Goal: Check status

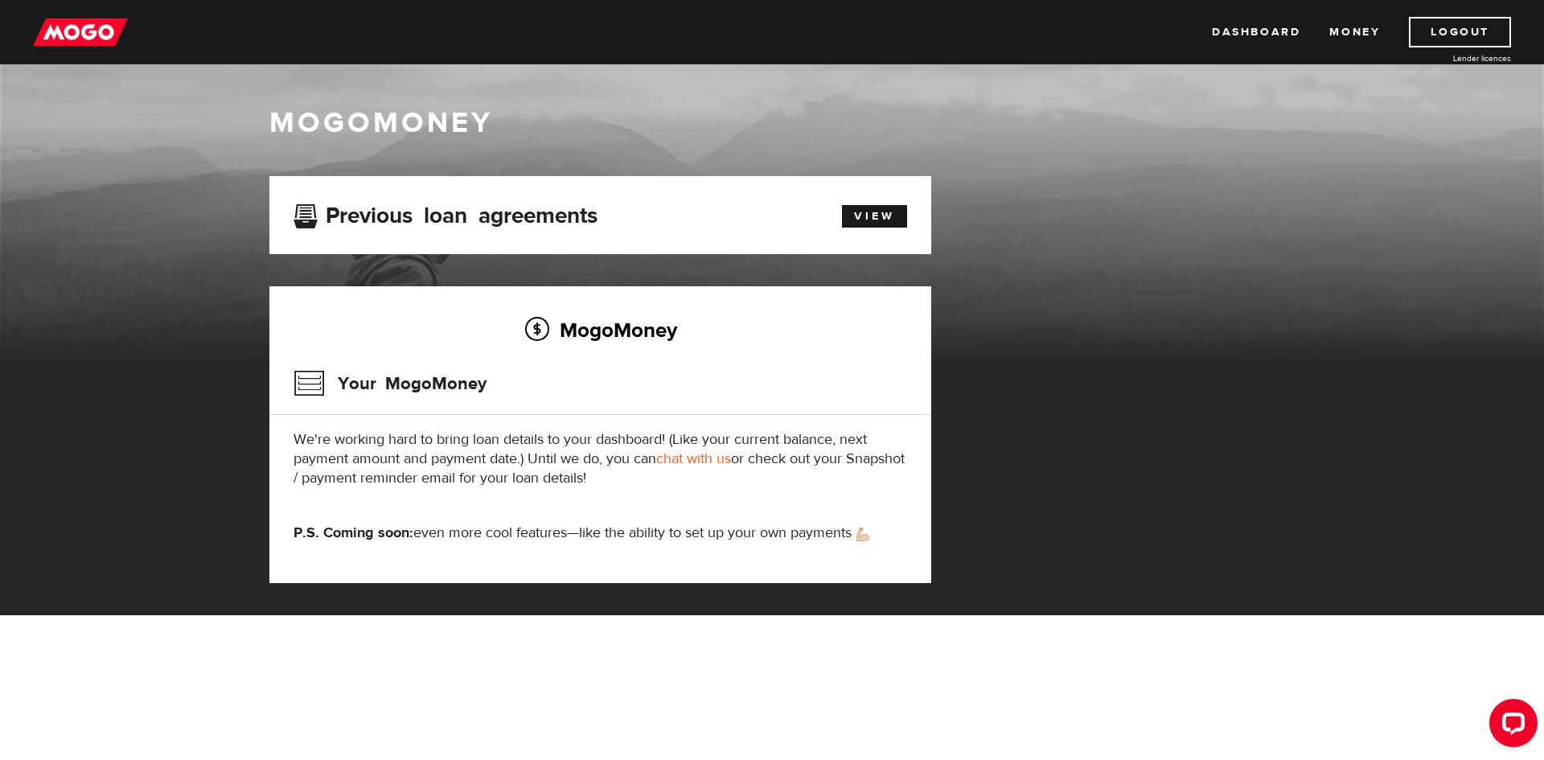
click at [515, 407] on div "Your MogoMoney" at bounding box center [601, 389] width 614 height 52
click at [463, 417] on div "MogoMoney Your MogoMoney We're working hard to bring loan details to your dashb…" at bounding box center [600, 434] width 662 height 297
click at [596, 434] on p "We're working hard to bring loan details to your dashboard! (Like your current …" at bounding box center [601, 459] width 614 height 58
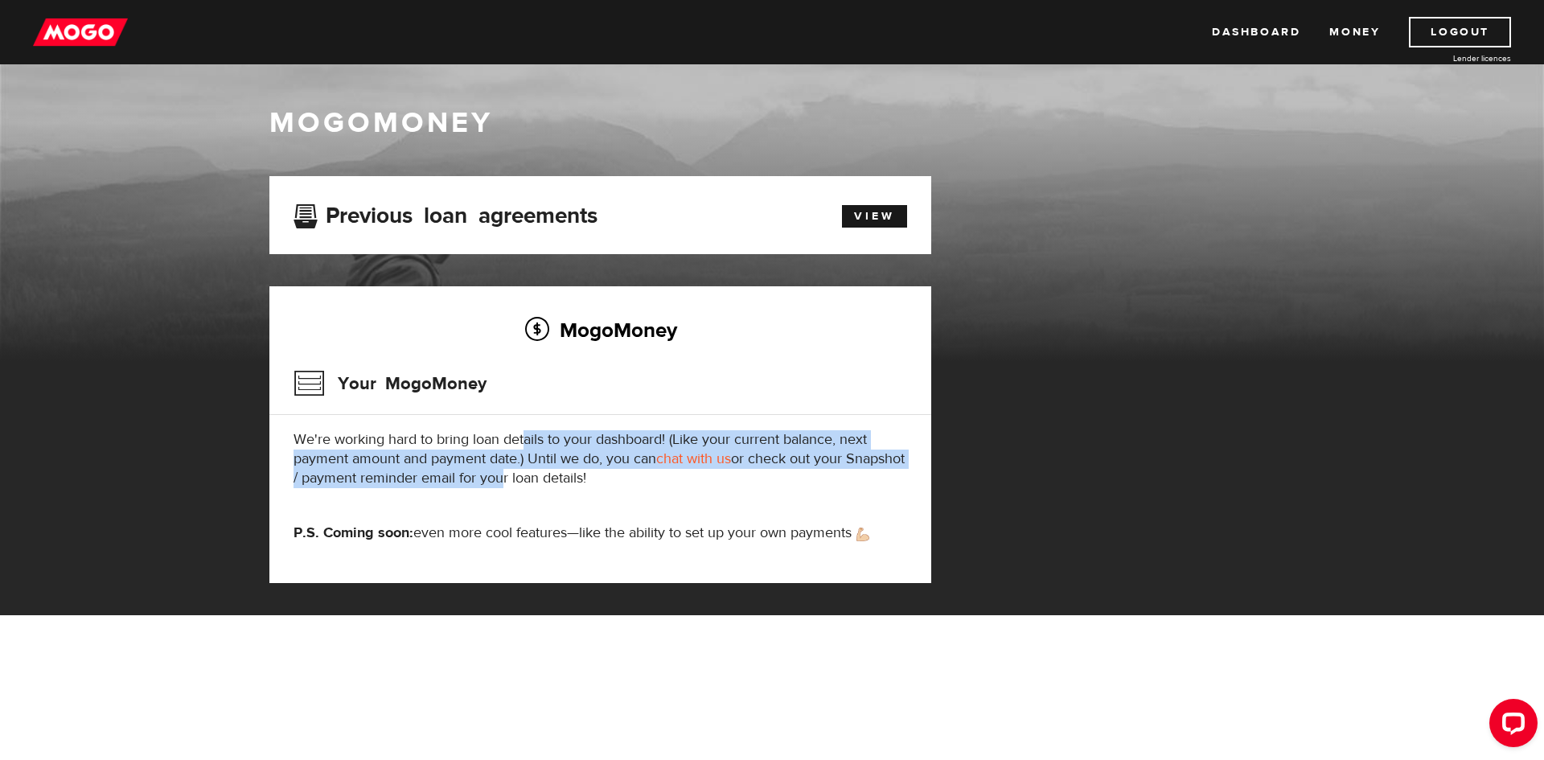
drag, startPoint x: 525, startPoint y: 445, endPoint x: 558, endPoint y: 477, distance: 46.1
click at [558, 477] on p "We're working hard to bring loan details to your dashboard! (Like your current …" at bounding box center [601, 459] width 614 height 58
click at [525, 470] on p "We're working hard to bring loan details to your dashboard! (Like your current …" at bounding box center [601, 459] width 614 height 58
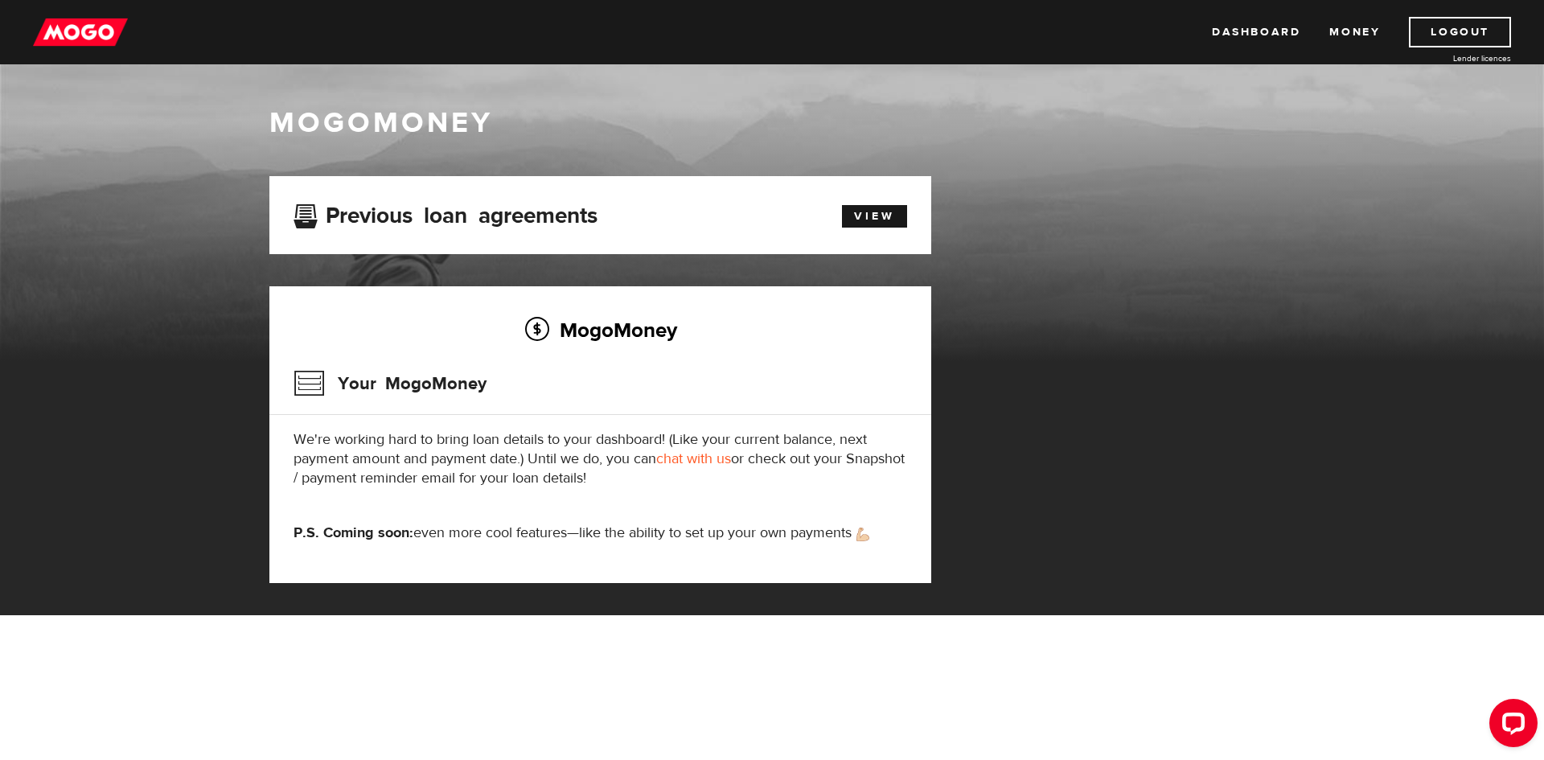
drag, startPoint x: 675, startPoint y: 484, endPoint x: 298, endPoint y: 429, distance: 381.1
click at [298, 429] on div "MogoMoney Your MogoMoney We're working hard to bring loan details to your dashb…" at bounding box center [600, 434] width 662 height 297
click at [302, 435] on p "We're working hard to bring loan details to your dashboard! (Like your current …" at bounding box center [601, 459] width 614 height 58
click at [399, 453] on p "We're working hard to bring loan details to your dashboard! (Like your current …" at bounding box center [601, 459] width 614 height 58
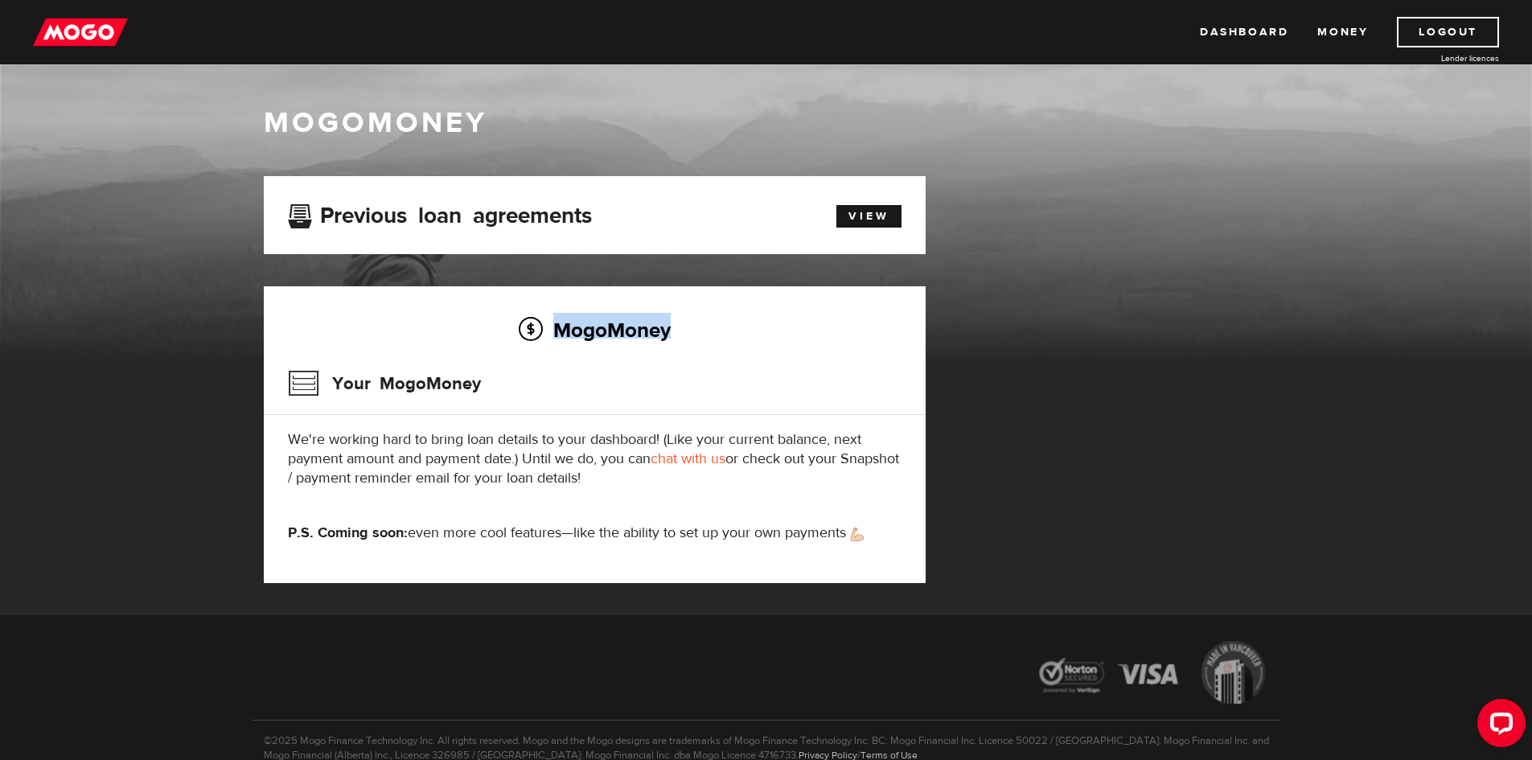
drag, startPoint x: 673, startPoint y: 327, endPoint x: 507, endPoint y: 324, distance: 165.7
click at [507, 324] on h2 "MogoMoney" at bounding box center [595, 330] width 614 height 34
click at [534, 325] on h2 "MogoMoney" at bounding box center [595, 330] width 614 height 34
